Goal: Transaction & Acquisition: Book appointment/travel/reservation

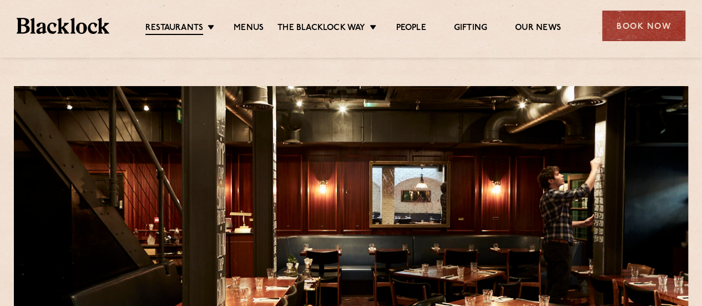
click at [662, 25] on div "Book Now" at bounding box center [643, 26] width 83 height 31
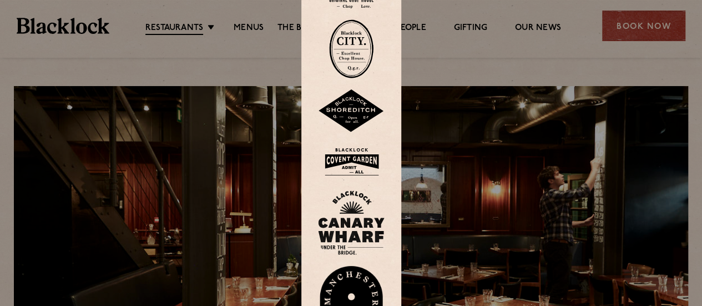
click at [547, 60] on div at bounding box center [351, 153] width 702 height 306
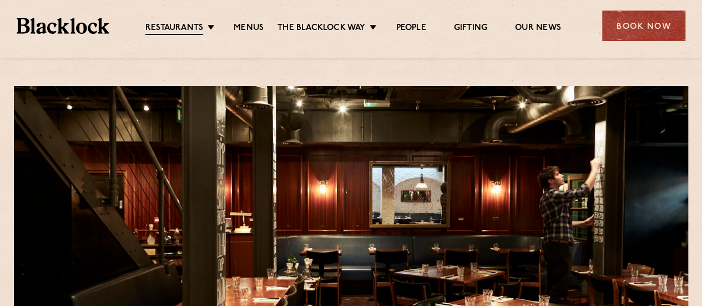
click at [621, 24] on div "Book Now" at bounding box center [643, 26] width 83 height 31
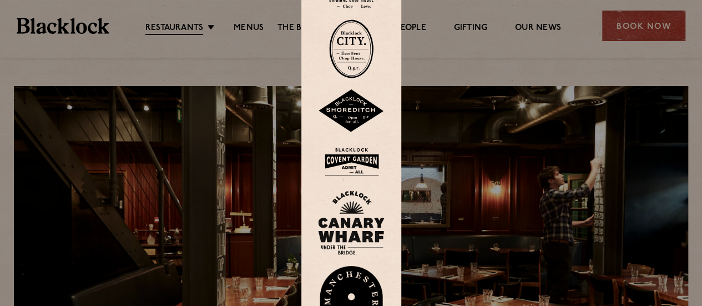
click at [620, 24] on div at bounding box center [351, 153] width 702 height 306
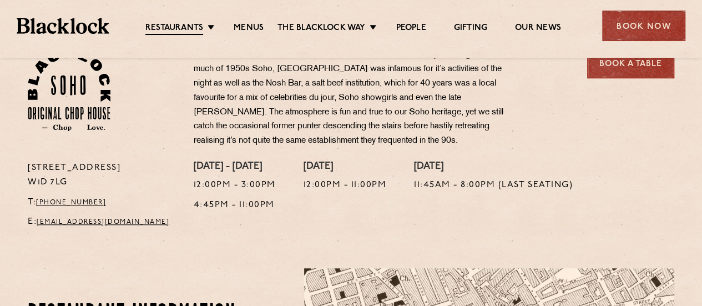
scroll to position [333, 0]
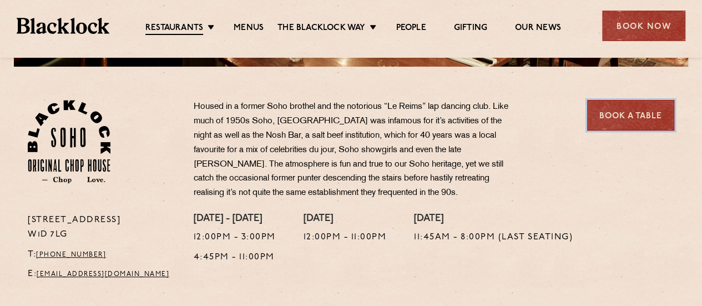
click at [602, 104] on link "Book a Table" at bounding box center [630, 115] width 87 height 31
